Goal: Information Seeking & Learning: Learn about a topic

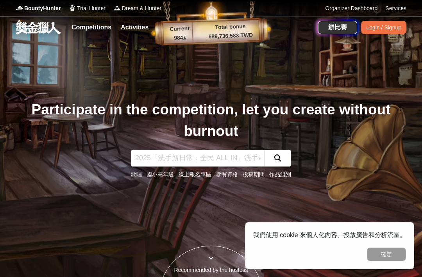
click at [96, 27] on link "Competitions" at bounding box center [91, 27] width 46 height 11
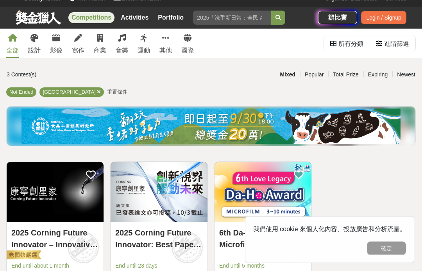
scroll to position [10, 0]
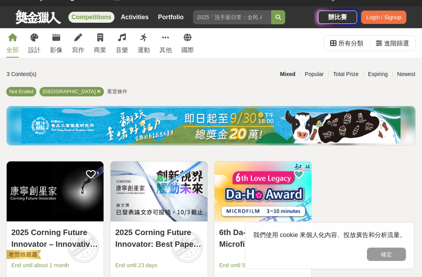
click at [126, 37] on link "音樂" at bounding box center [122, 42] width 13 height 29
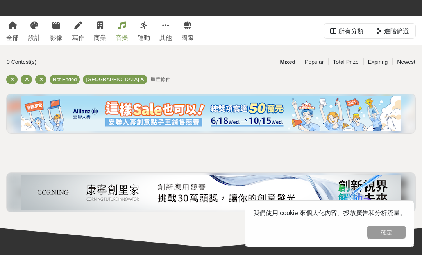
scroll to position [22, 0]
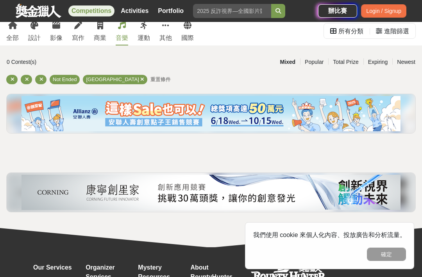
click at [38, 80] on div at bounding box center [40, 79] width 11 height 9
click at [36, 76] on div at bounding box center [40, 79] width 11 height 9
click at [25, 80] on icon at bounding box center [27, 79] width 4 height 5
click at [25, 79] on icon at bounding box center [27, 79] width 4 height 5
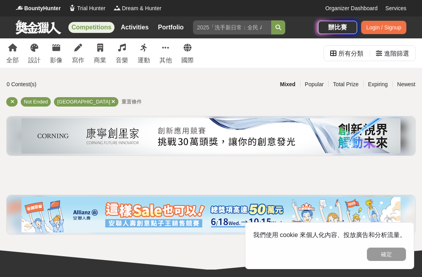
click at [14, 102] on icon at bounding box center [13, 101] width 4 height 5
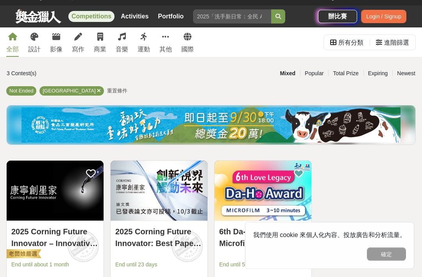
scroll to position [11, 0]
click at [122, 41] on link "音樂" at bounding box center [122, 41] width 13 height 29
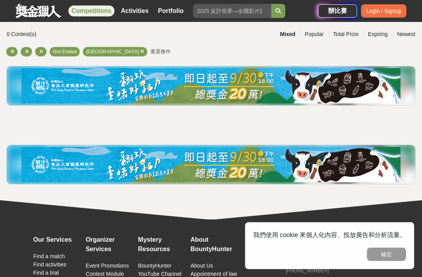
scroll to position [59, 0]
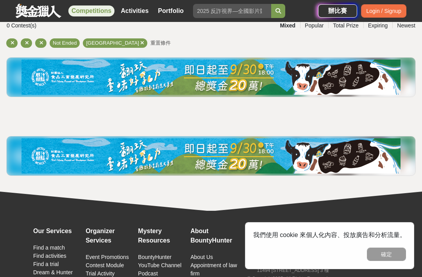
click at [71, 153] on img at bounding box center [211, 155] width 379 height 35
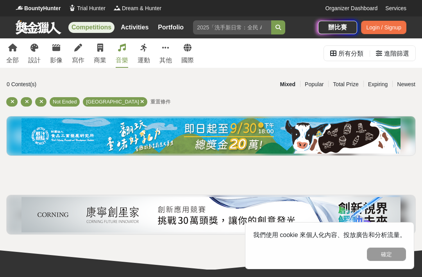
click at [399, 253] on button "確定" at bounding box center [386, 253] width 39 height 13
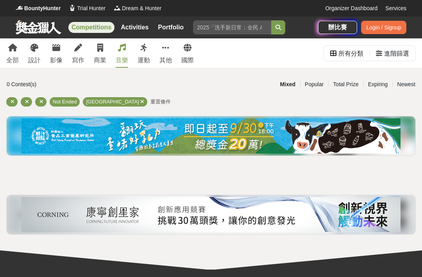
click at [135, 28] on link "Activities" at bounding box center [135, 27] width 34 height 11
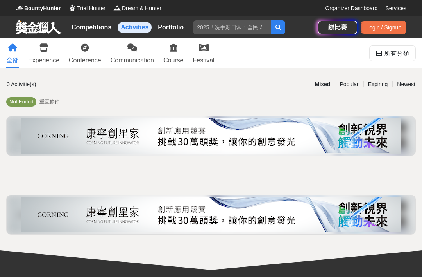
click at [365, 12] on link "Organizer Dashboard" at bounding box center [351, 8] width 52 height 8
click at [401, 9] on link "Services" at bounding box center [396, 8] width 21 height 8
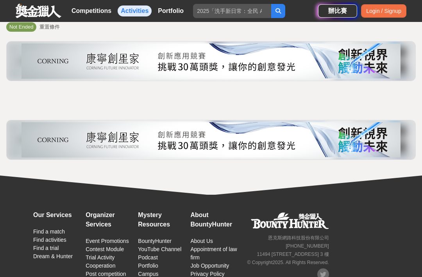
scroll to position [77, 0]
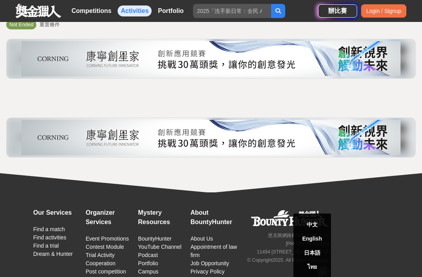
click at [321, 231] on div "中文" at bounding box center [313, 224] width 38 height 14
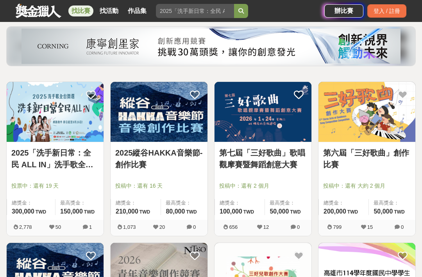
scroll to position [90, 0]
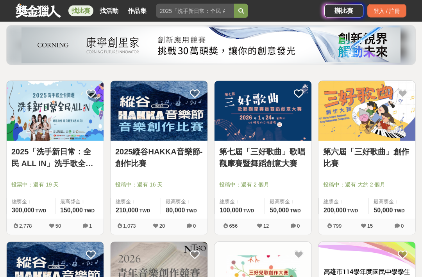
click at [66, 192] on div "投票中：還有 19 天" at bounding box center [55, 188] width 88 height 15
click at [71, 154] on link "2025「洗手新日常：全民 ALL IN」洗手歌全台徵選" at bounding box center [55, 157] width 88 height 23
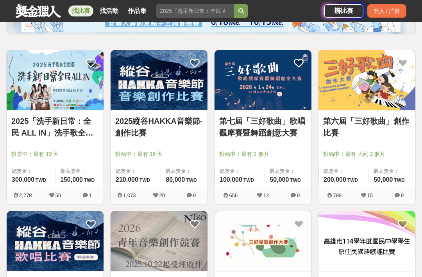
scroll to position [129, 0]
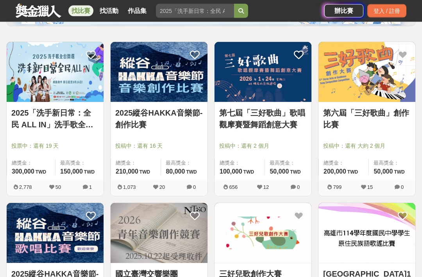
click at [358, 114] on link "第六屆「三好歌曲」創作比賽" at bounding box center [367, 118] width 88 height 23
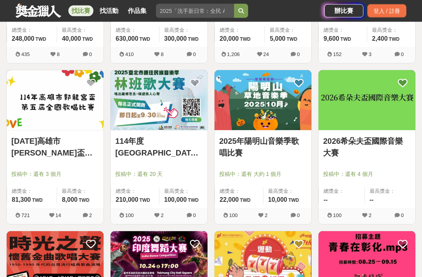
scroll to position [423, 0]
click at [84, 147] on link "114年高雄市郭龍宮盃第五屆全國歌唱比賽" at bounding box center [55, 146] width 88 height 23
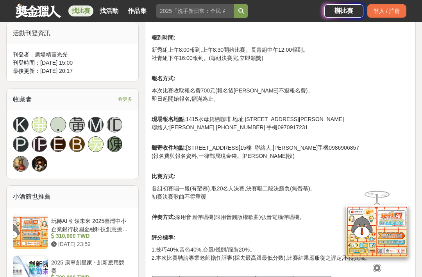
scroll to position [445, 0]
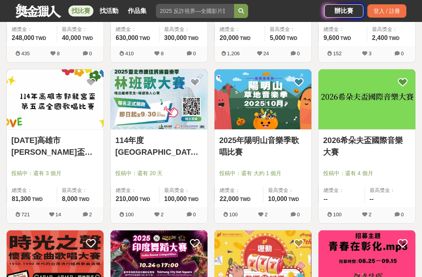
scroll to position [432, 0]
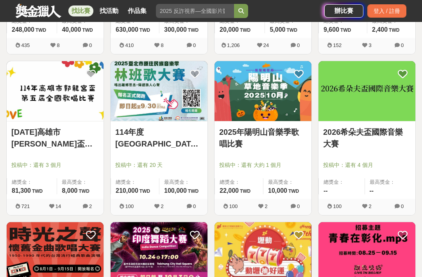
click at [298, 139] on link "2025年陽明山音樂季歌唱比賽" at bounding box center [263, 137] width 88 height 23
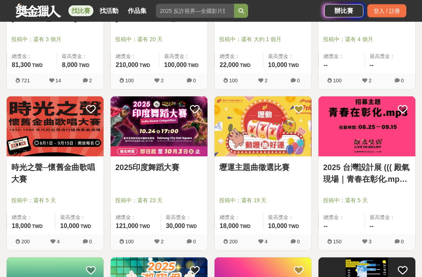
scroll to position [559, 0]
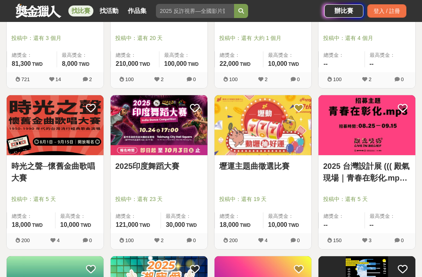
click at [41, 106] on img at bounding box center [55, 125] width 97 height 60
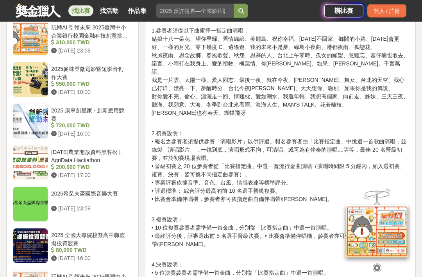
scroll to position [673, 0]
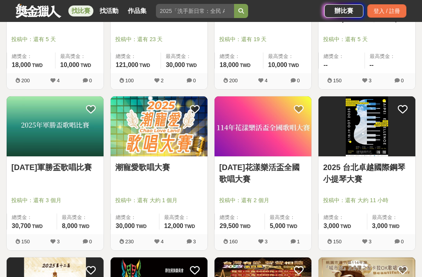
scroll to position [728, 0]
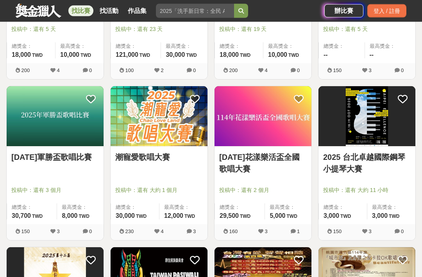
click at [68, 170] on div "2025年軍勝盃歌唱比賽" at bounding box center [55, 161] width 88 height 21
click at [86, 151] on link "2025年軍勝盃歌唱比賽" at bounding box center [55, 157] width 88 height 12
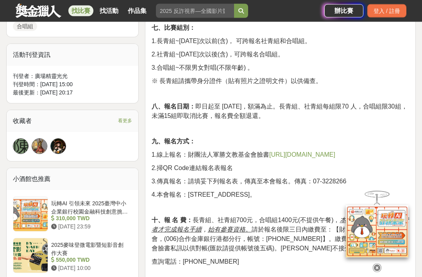
scroll to position [484, 0]
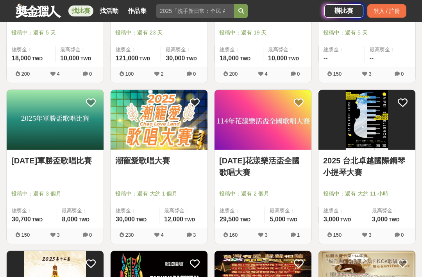
scroll to position [745, 0]
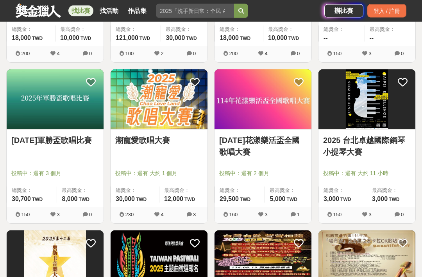
click at [187, 157] on div "潮寵愛歌唱大賽 投稿中：還有 大約 1 個月 總獎金： 30,000 30,000 TWD 最高獎金： 12,000 TWD" at bounding box center [159, 168] width 97 height 77
click at [162, 140] on link "潮寵愛歌唱大賽" at bounding box center [159, 141] width 88 height 12
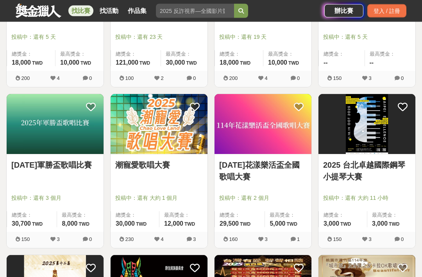
scroll to position [723, 0]
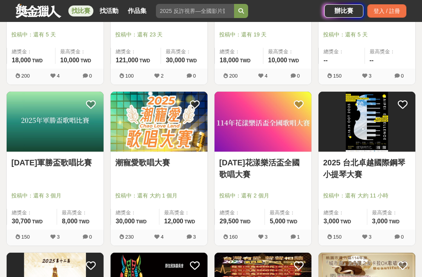
click at [284, 161] on link "114年花漾樂活盃全國歌唱大賽" at bounding box center [263, 167] width 88 height 23
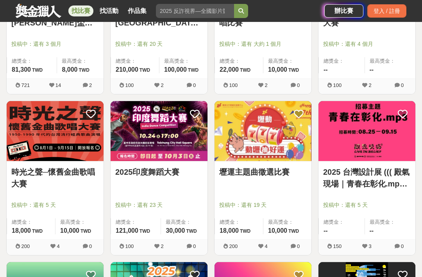
scroll to position [553, 0]
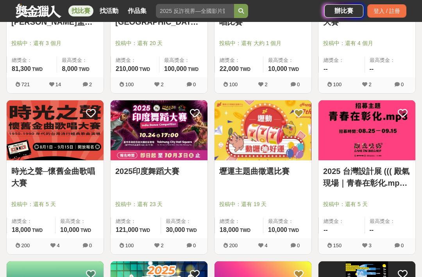
click at [56, 202] on span "投稿中：還有 5 天" at bounding box center [55, 204] width 88 height 8
click at [76, 165] on link "時光之聲─懷舊金曲歌唱大賽" at bounding box center [55, 176] width 88 height 23
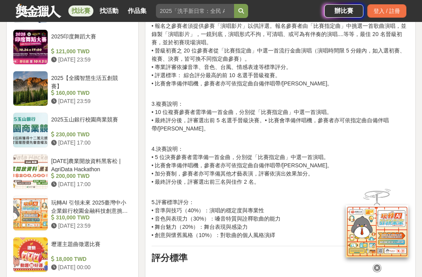
scroll to position [758, 0]
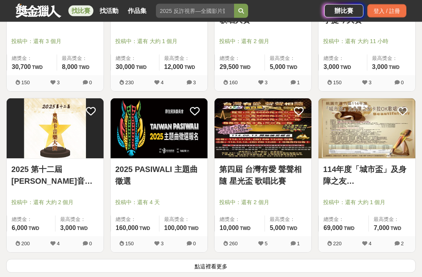
scroll to position [913, 0]
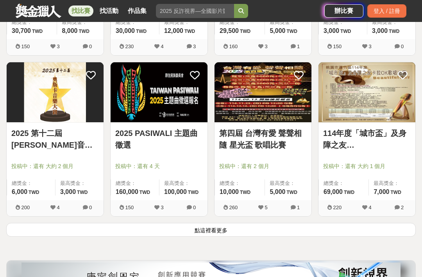
click at [222, 230] on button "點這裡看更多" at bounding box center [211, 230] width 410 height 14
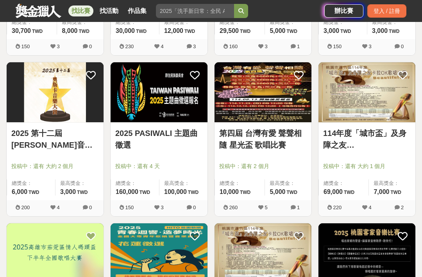
click at [279, 147] on link "第四屆 台灣有愛 聲聲相隨 星光盃 歌唱比賽" at bounding box center [263, 138] width 88 height 23
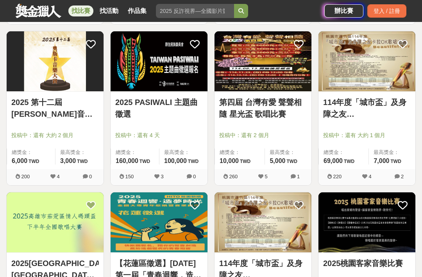
scroll to position [945, 0]
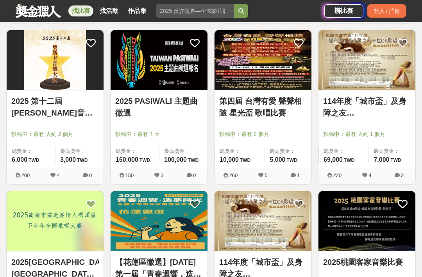
click at [377, 115] on link "114年度「城市盃」及身障之友卡拉OK歌唱比賽" at bounding box center [367, 106] width 88 height 23
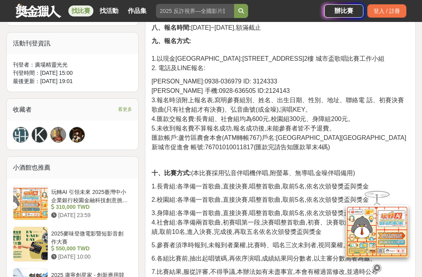
scroll to position [447, 0]
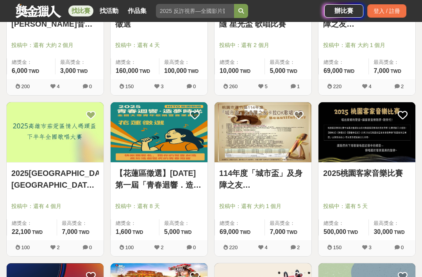
scroll to position [1034, 0]
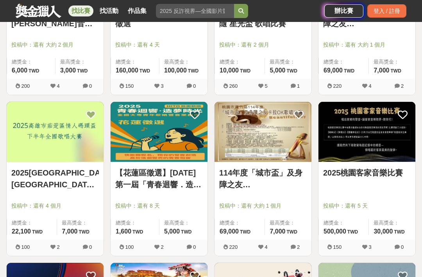
click at [75, 184] on link "2025高雄市茄萣區情人碼頭盃下半年全國歌唱大賽" at bounding box center [55, 178] width 88 height 23
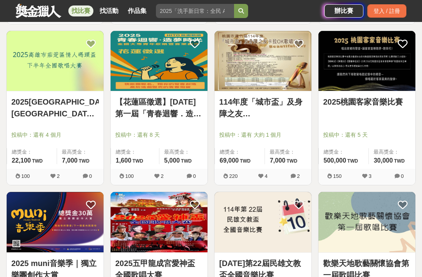
click at [184, 117] on link "【花蓮區徵選】2025年第一屆「青春迴響．造夢時光」HITO校園歌唱 全國大專青年歌唱暨音樂創作徵選" at bounding box center [159, 107] width 88 height 23
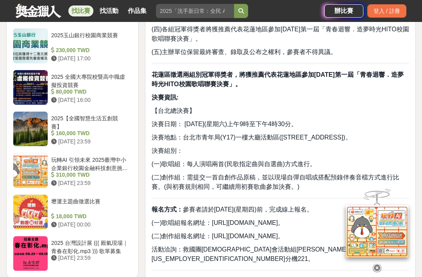
scroll to position [869, 0]
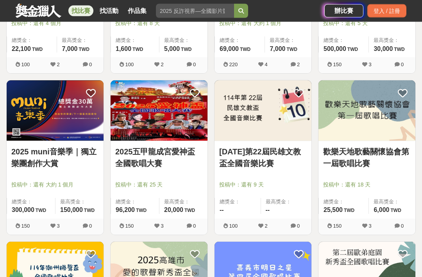
scroll to position [1216, 0]
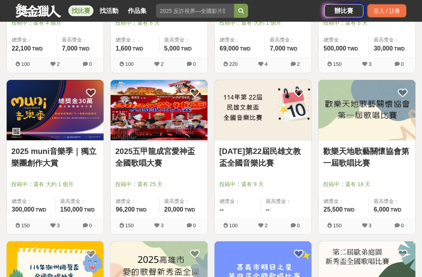
click at [83, 162] on link "2025 muni音樂季｜獨立樂團創作大賞" at bounding box center [55, 156] width 88 height 23
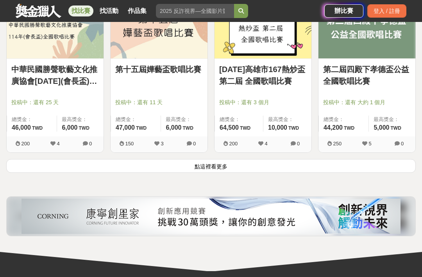
scroll to position [1993, 0]
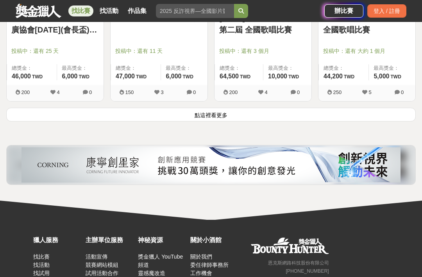
click at [226, 116] on button "點這裡看更多" at bounding box center [211, 115] width 410 height 14
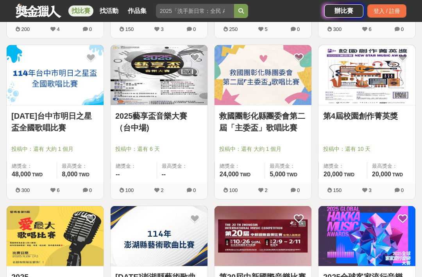
scroll to position [2220, 0]
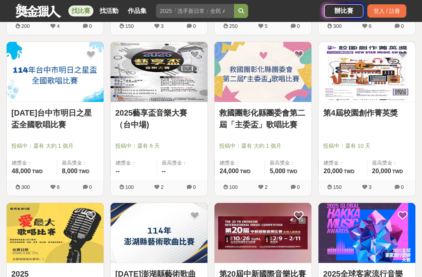
click at [373, 107] on link "第4屆校園創作菁英獎" at bounding box center [367, 113] width 88 height 12
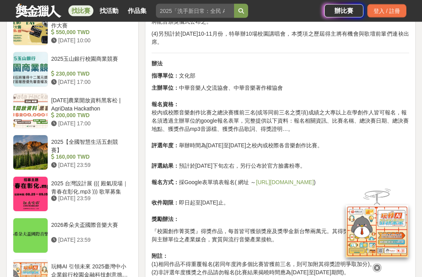
scroll to position [776, 0]
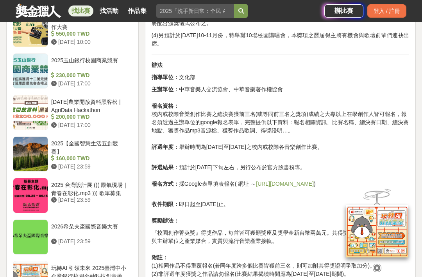
click at [314, 180] on link "https://forms.gle/J25v5hcMQi6qFc1s8" at bounding box center [285, 183] width 58 height 6
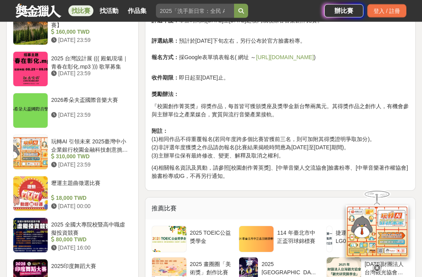
scroll to position [904, 0]
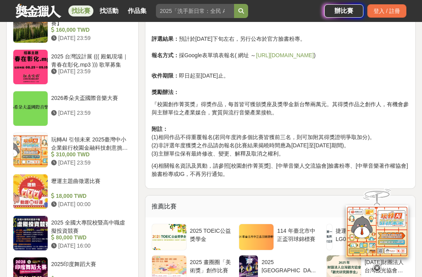
click at [82, 180] on div "壢運主題曲徵選比賽" at bounding box center [90, 184] width 78 height 15
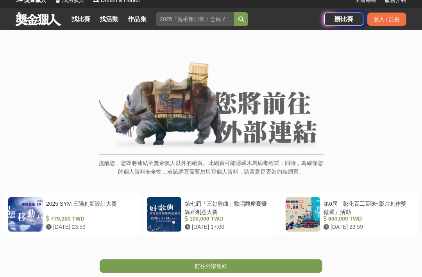
click at [281, 264] on link "前往外部連結" at bounding box center [211, 265] width 223 height 13
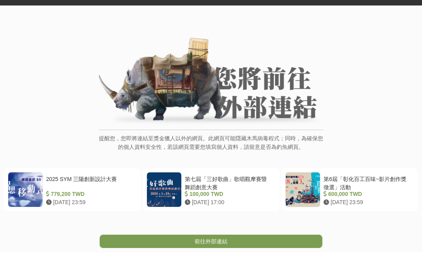
scroll to position [33, 0]
